Goal: Task Accomplishment & Management: Use online tool/utility

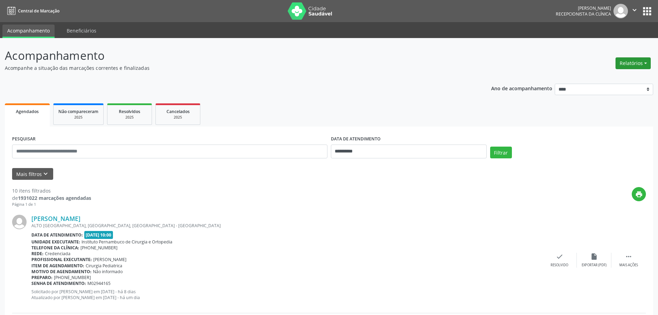
click at [626, 66] on button "Relatórios" at bounding box center [632, 63] width 35 height 12
click at [620, 74] on link "Agendamentos" at bounding box center [614, 78] width 74 height 10
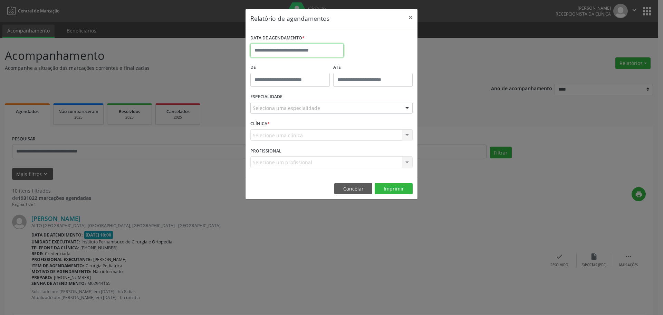
click at [333, 49] on input "text" at bounding box center [296, 51] width 93 height 14
click at [350, 66] on icon at bounding box center [350, 66] width 5 height 5
select select "*"
click at [319, 87] on span "2" at bounding box center [318, 86] width 13 height 13
type input "**********"
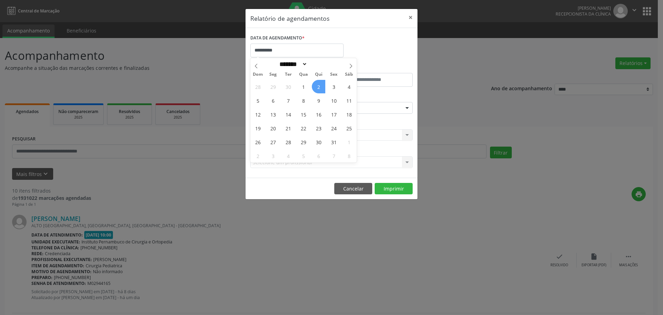
click at [319, 87] on span "2" at bounding box center [318, 86] width 13 height 13
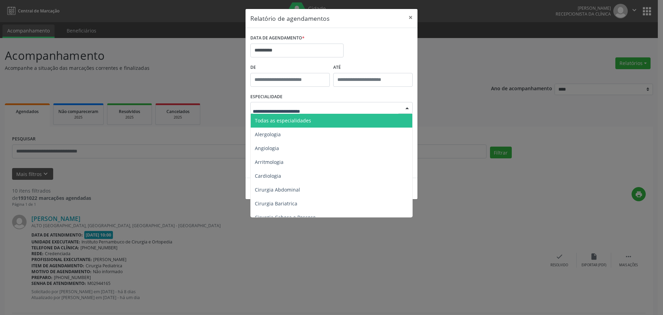
click at [299, 120] on span "Todas as especialidades" at bounding box center [283, 120] width 56 height 7
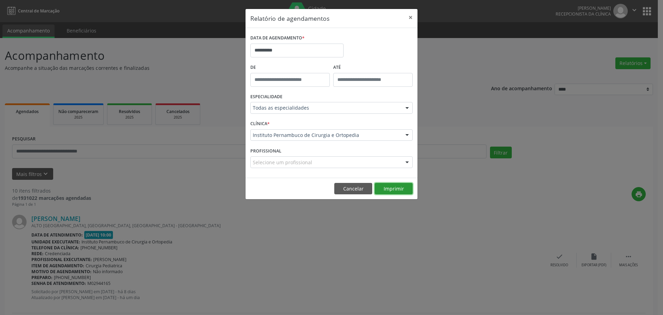
click at [383, 189] on button "Imprimir" at bounding box center [394, 189] width 38 height 12
